Goal: Task Accomplishment & Management: Use online tool/utility

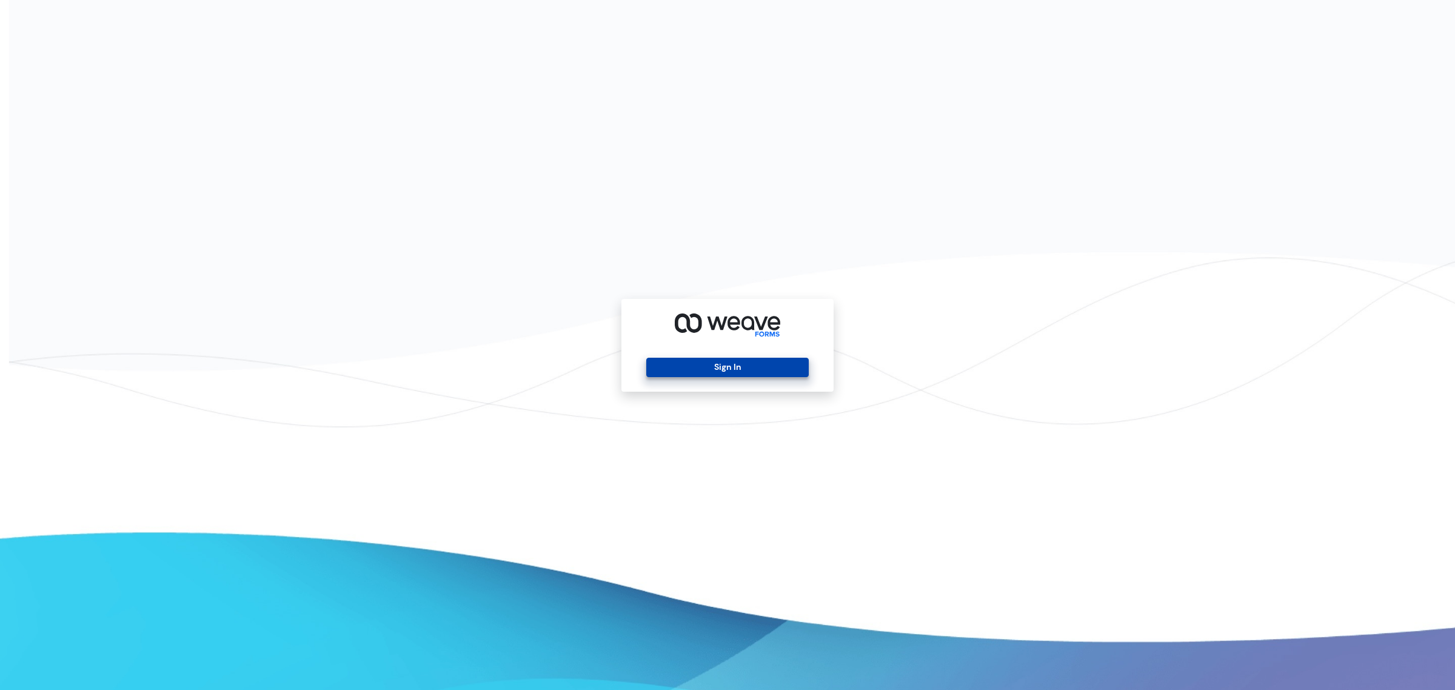
click at [697, 368] on button "Sign In" at bounding box center [727, 367] width 162 height 19
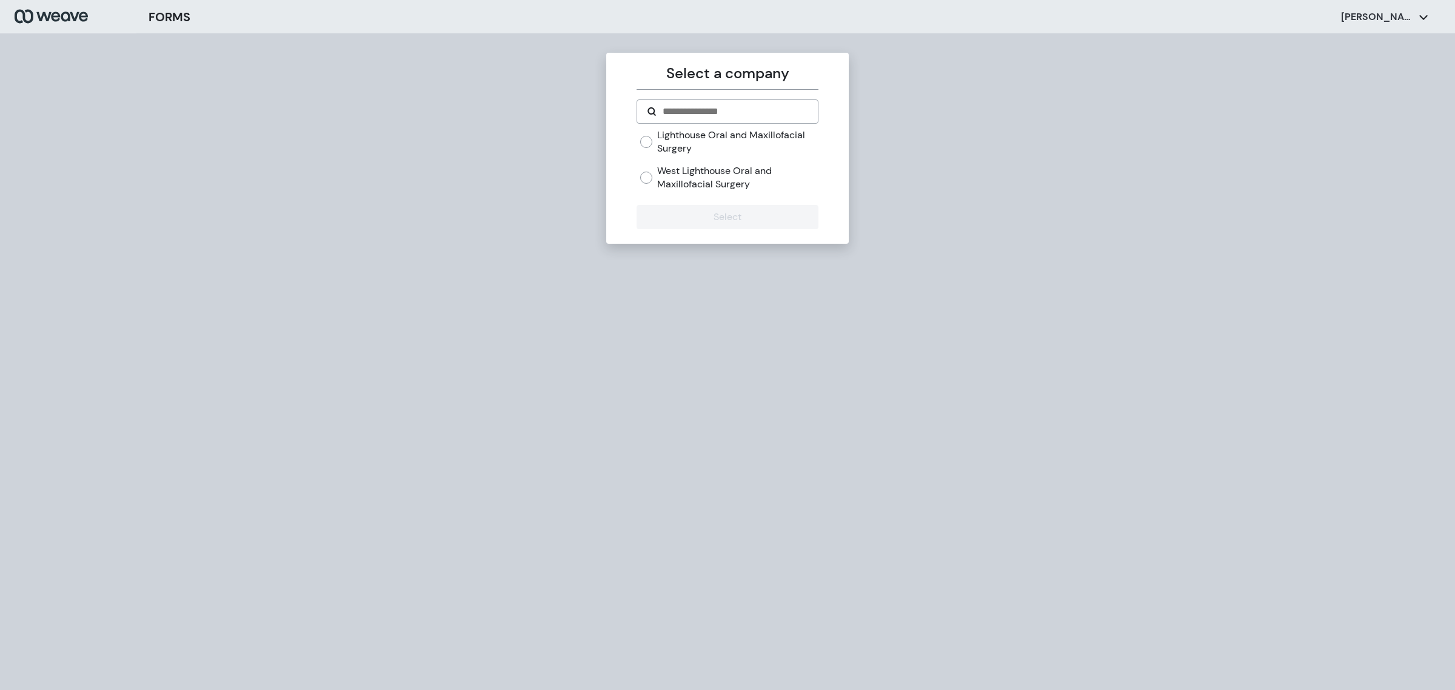
click at [663, 175] on label "West Lighthouse Oral and Maxillofacial Surgery" at bounding box center [737, 177] width 161 height 26
click at [672, 213] on button "Select" at bounding box center [727, 217] width 181 height 24
